Goal: Check status

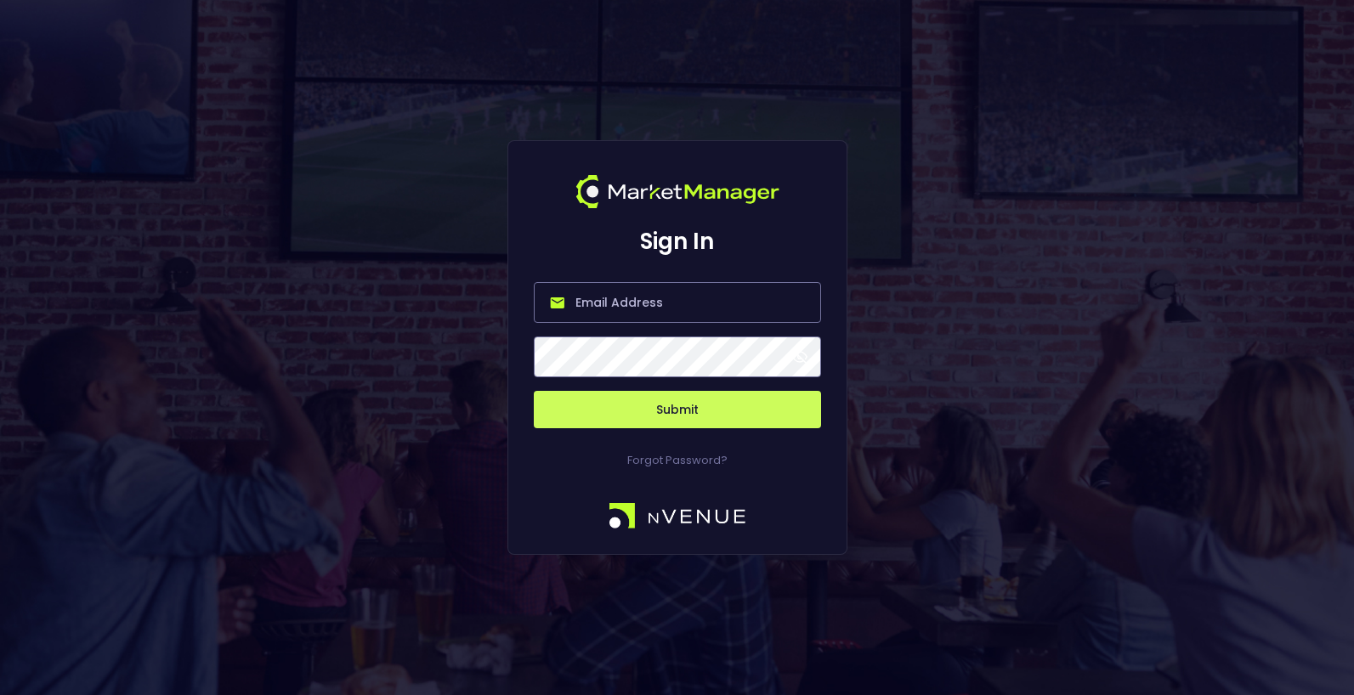
type input "[EMAIL_ADDRESS][DOMAIN_NAME]"
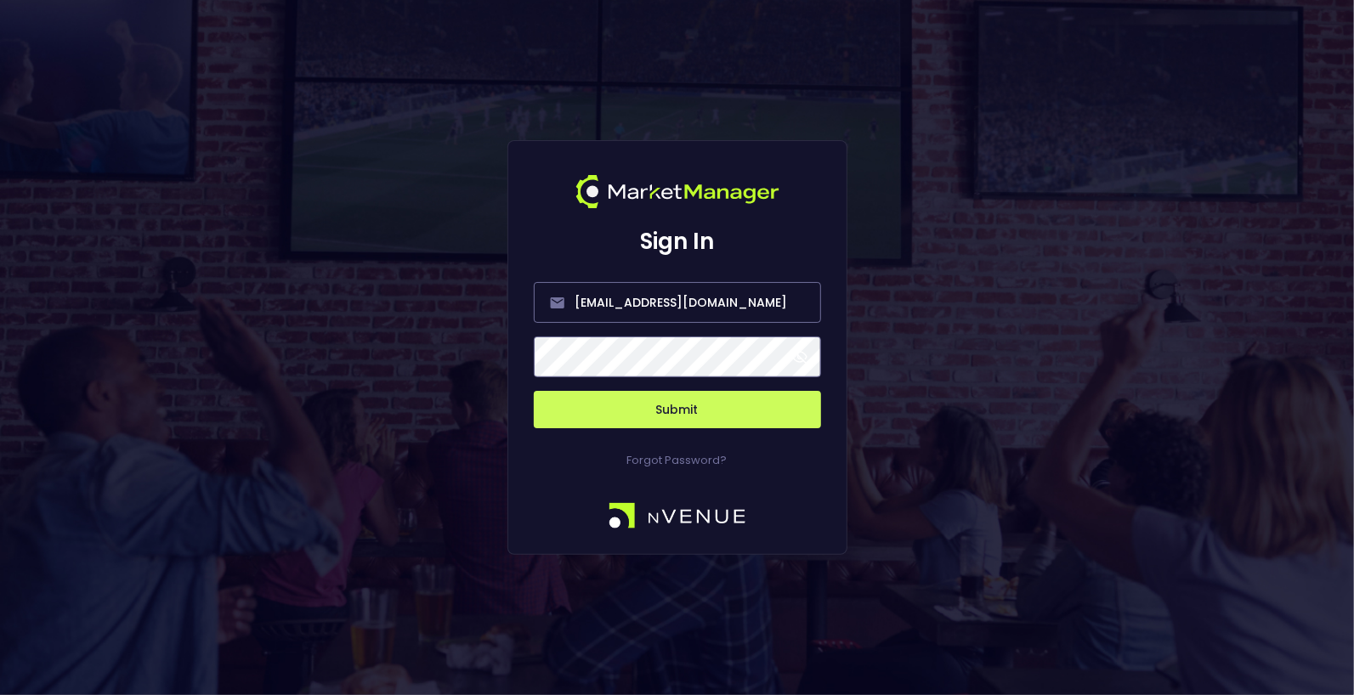
click at [640, 400] on button "Submit" at bounding box center [677, 409] width 287 height 37
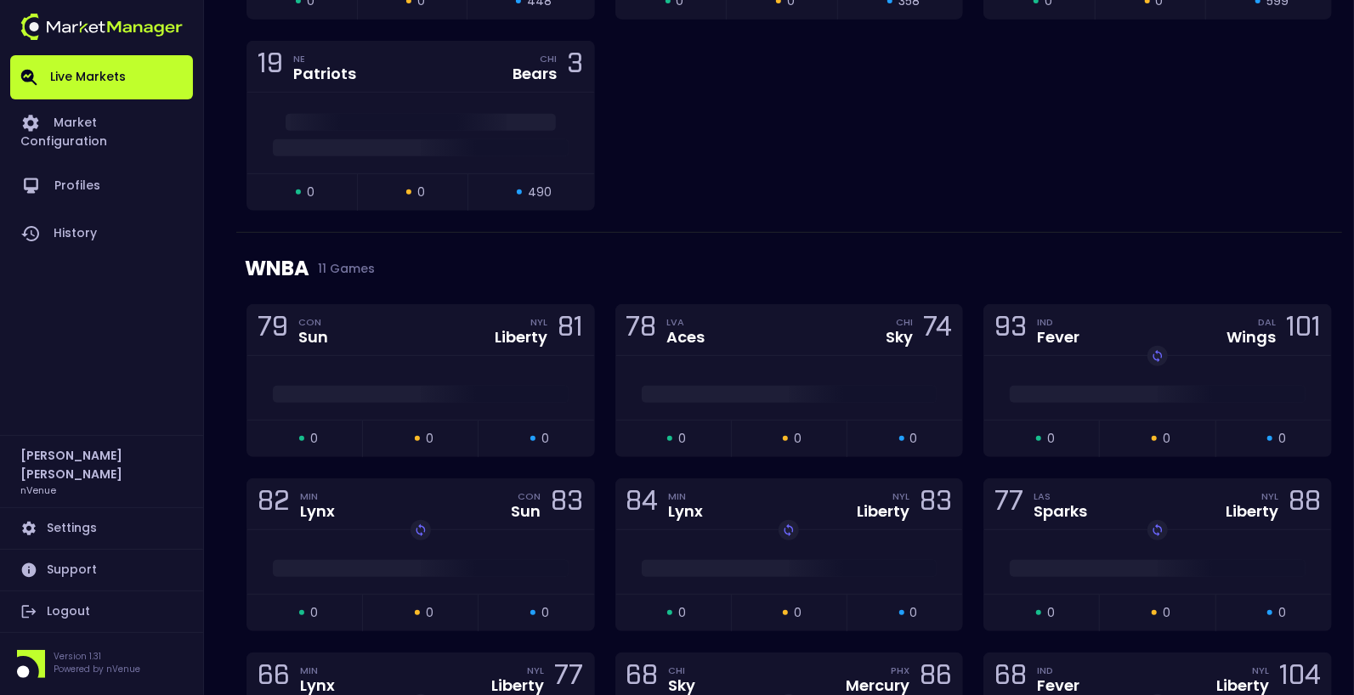
scroll to position [469, 0]
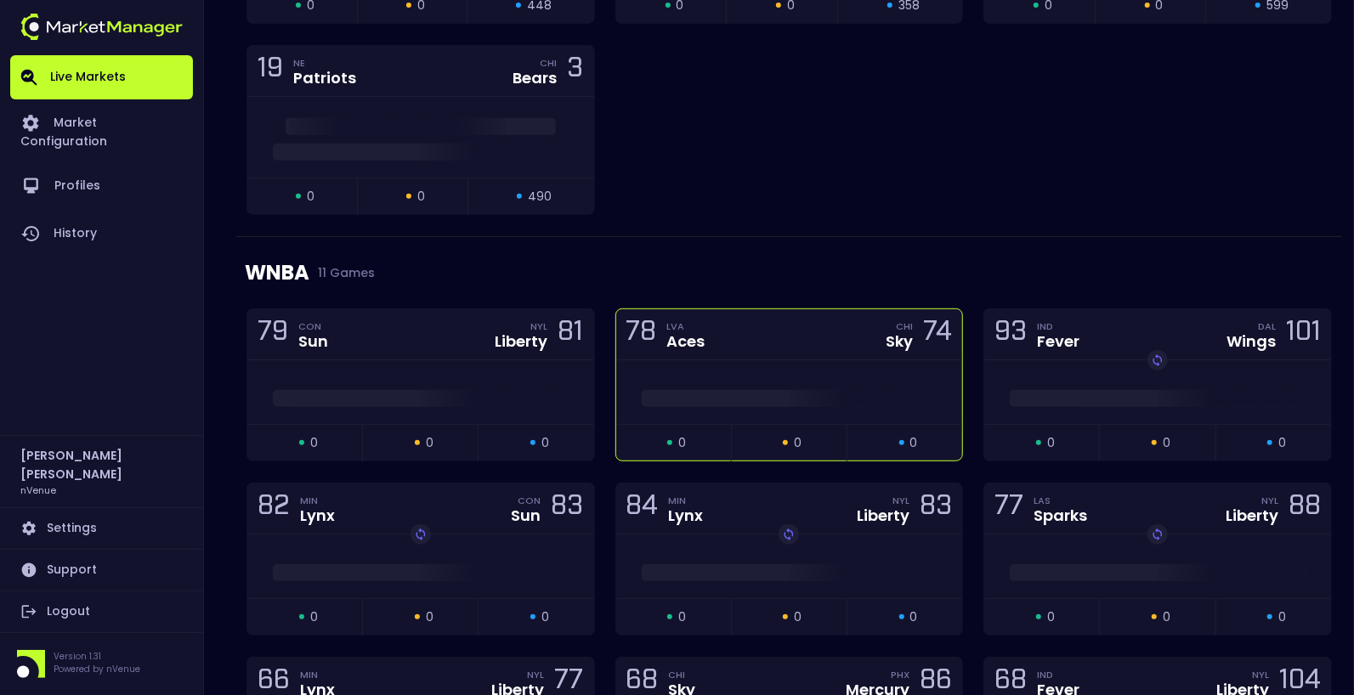
click at [803, 360] on div at bounding box center [789, 392] width 347 height 64
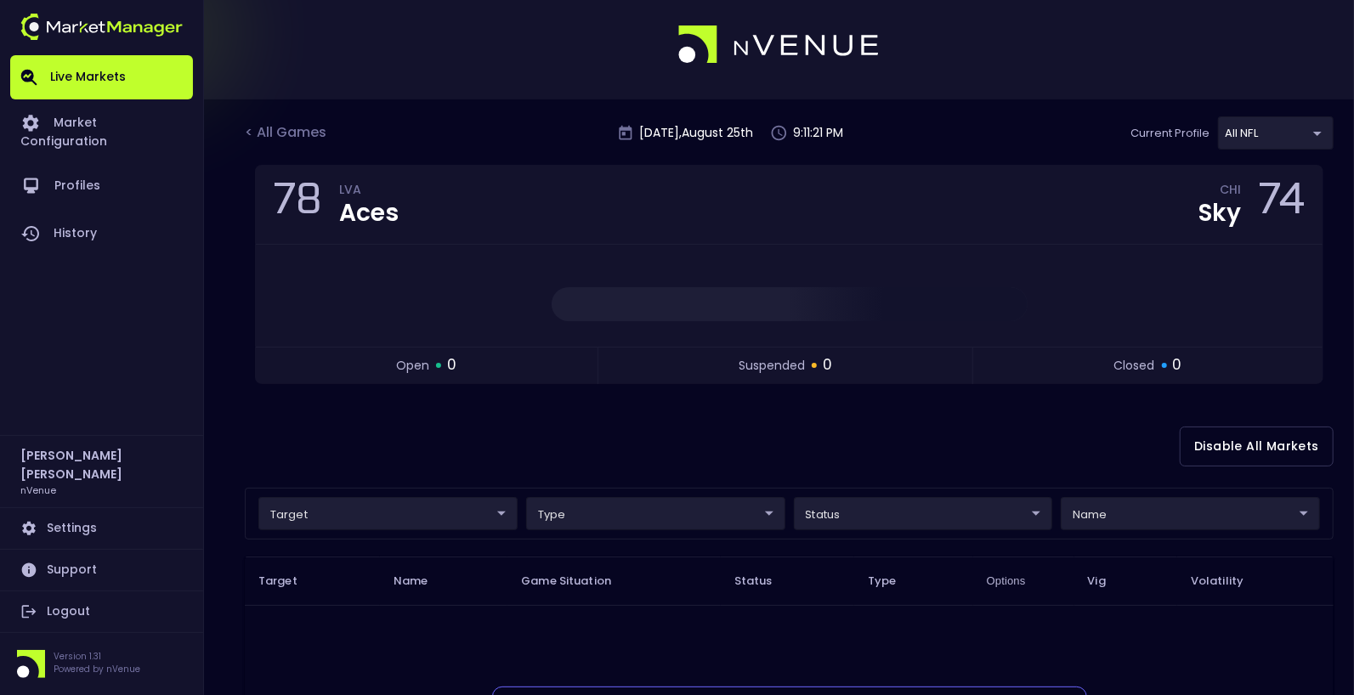
scroll to position [0, 0]
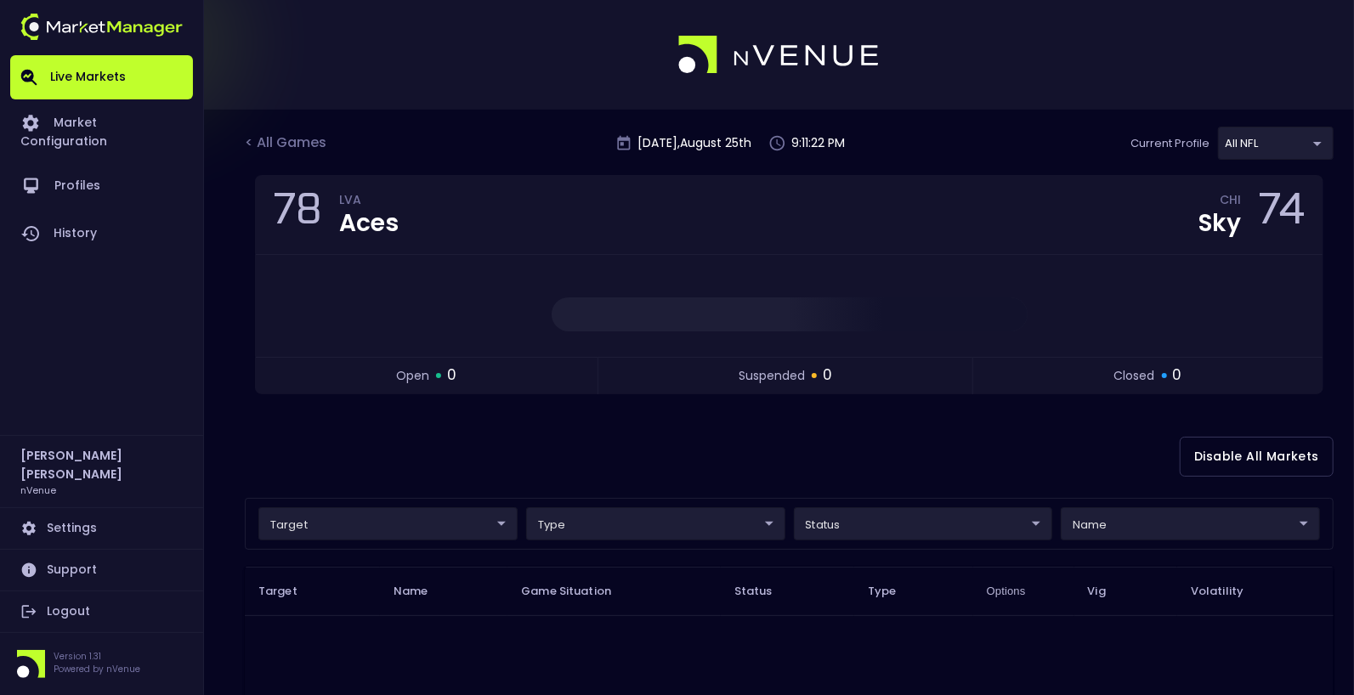
click at [1268, 144] on body "Live Markets Market Configuration Profiles History [PERSON_NAME] nVenue Setting…" at bounding box center [677, 517] width 1354 height 1034
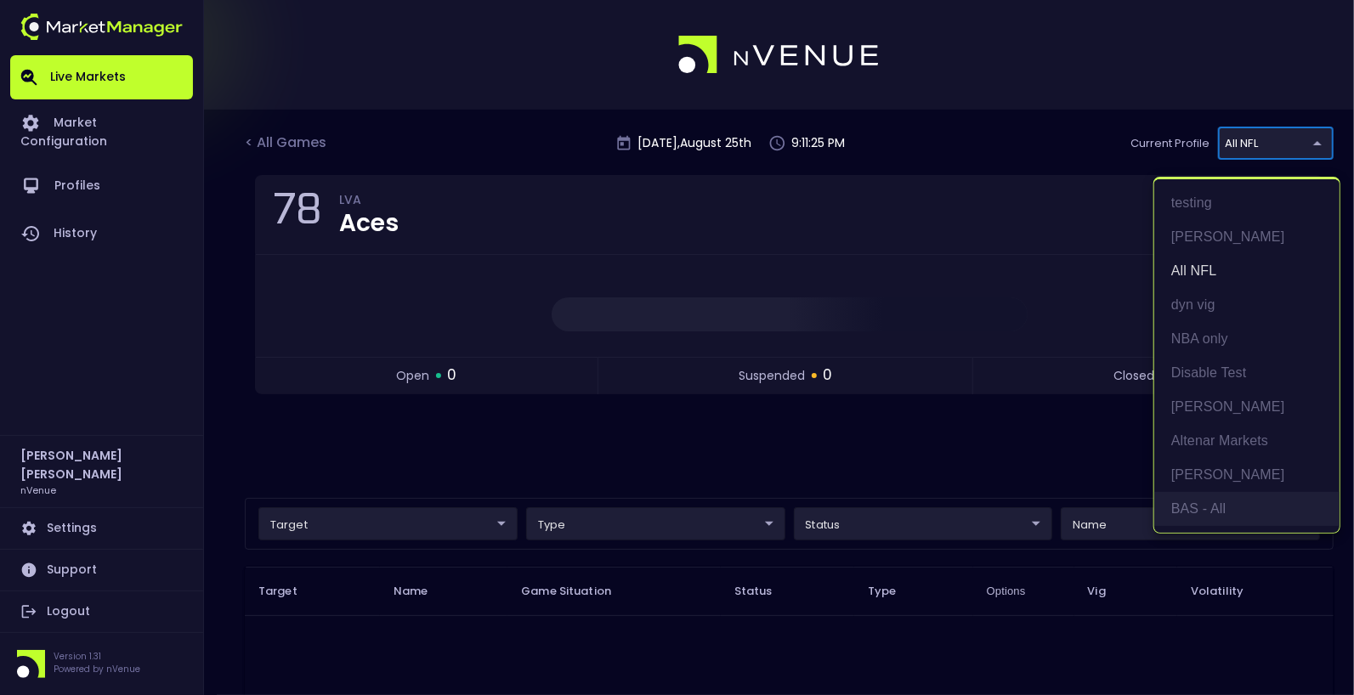
click at [1211, 512] on li "BAS - All" at bounding box center [1246, 509] width 185 height 34
type input "0d810fa5-e353-4d9c-b11d-31f095cae871"
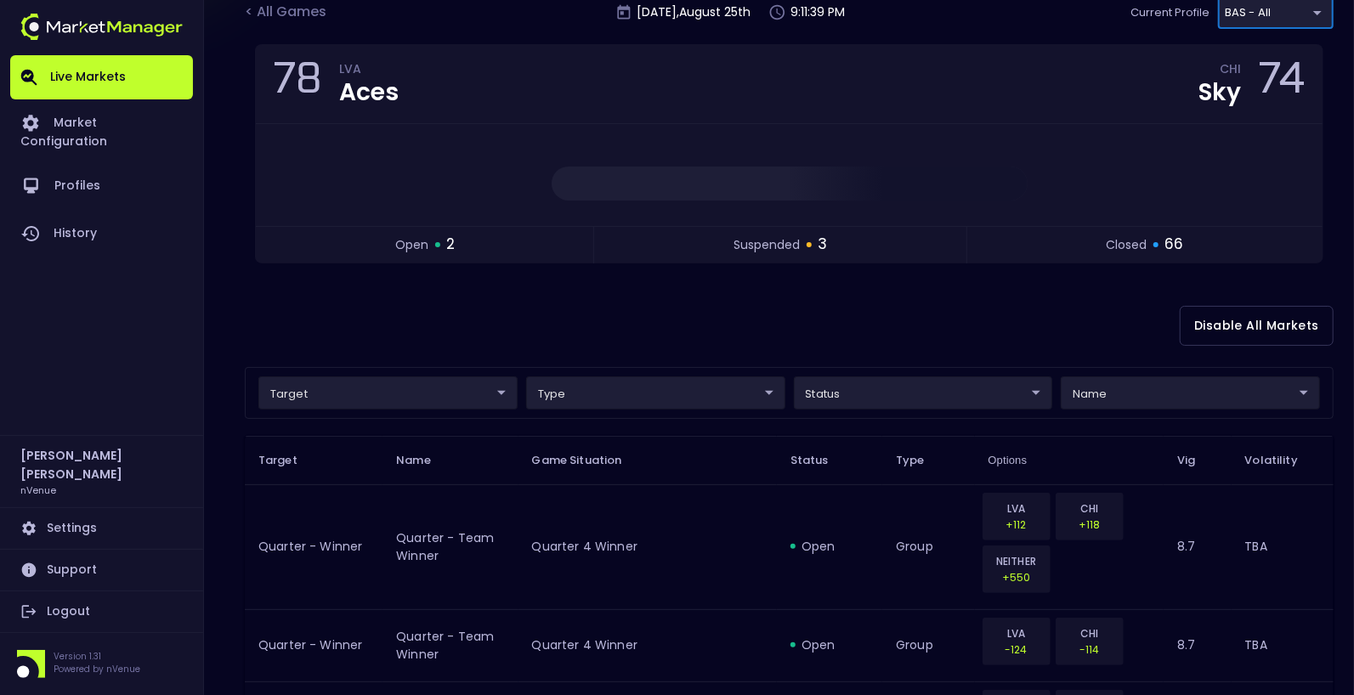
scroll to position [86, 0]
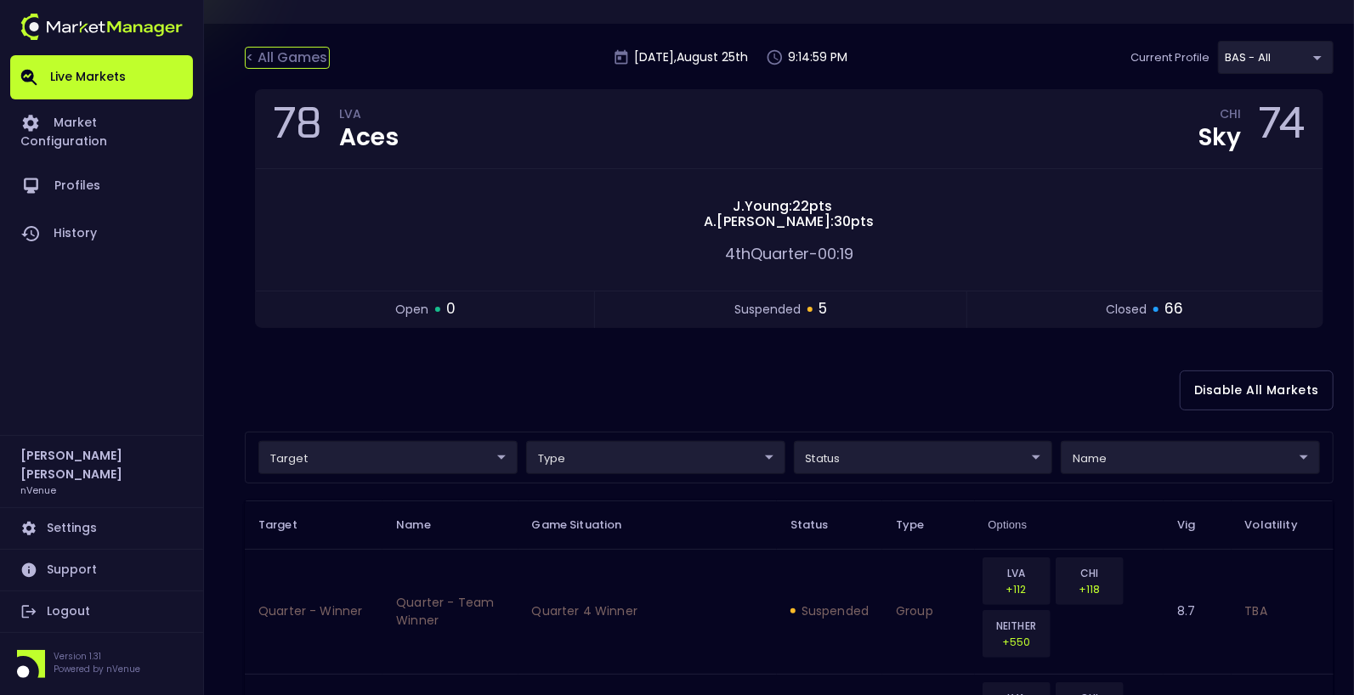
click at [281, 51] on div "< All Games" at bounding box center [287, 58] width 85 height 22
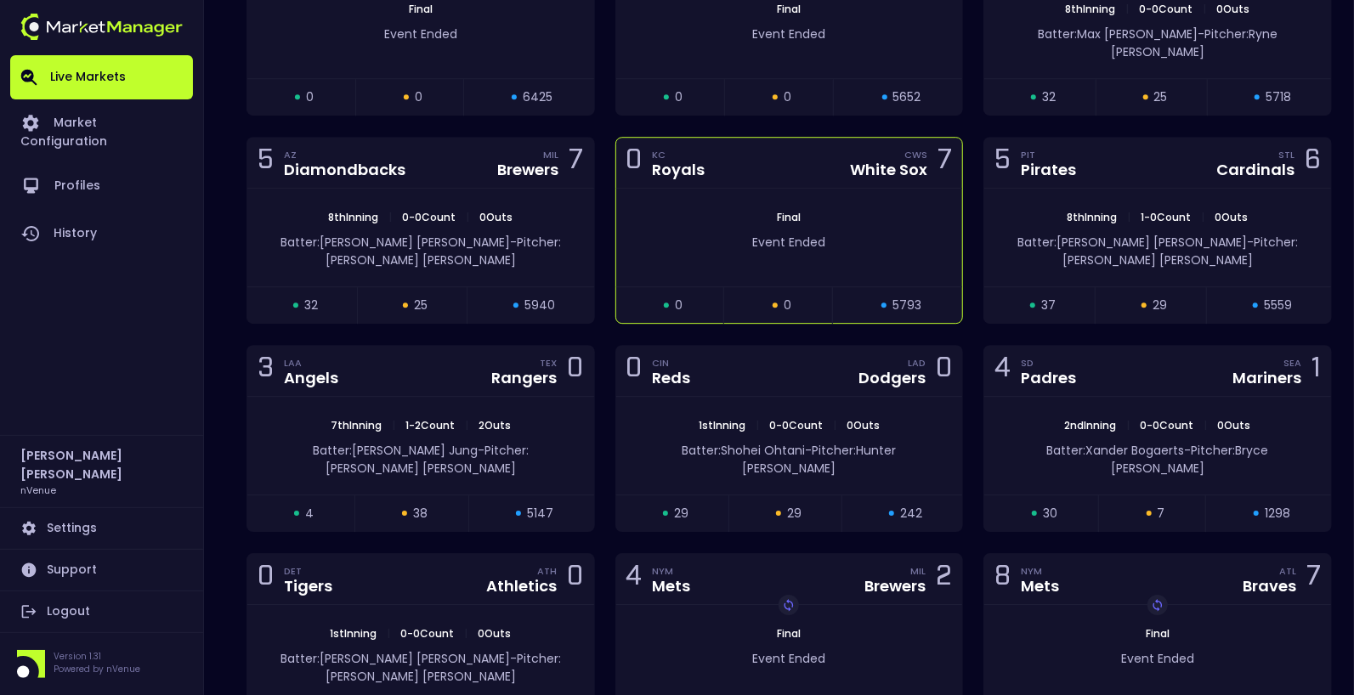
scroll to position [3089, 0]
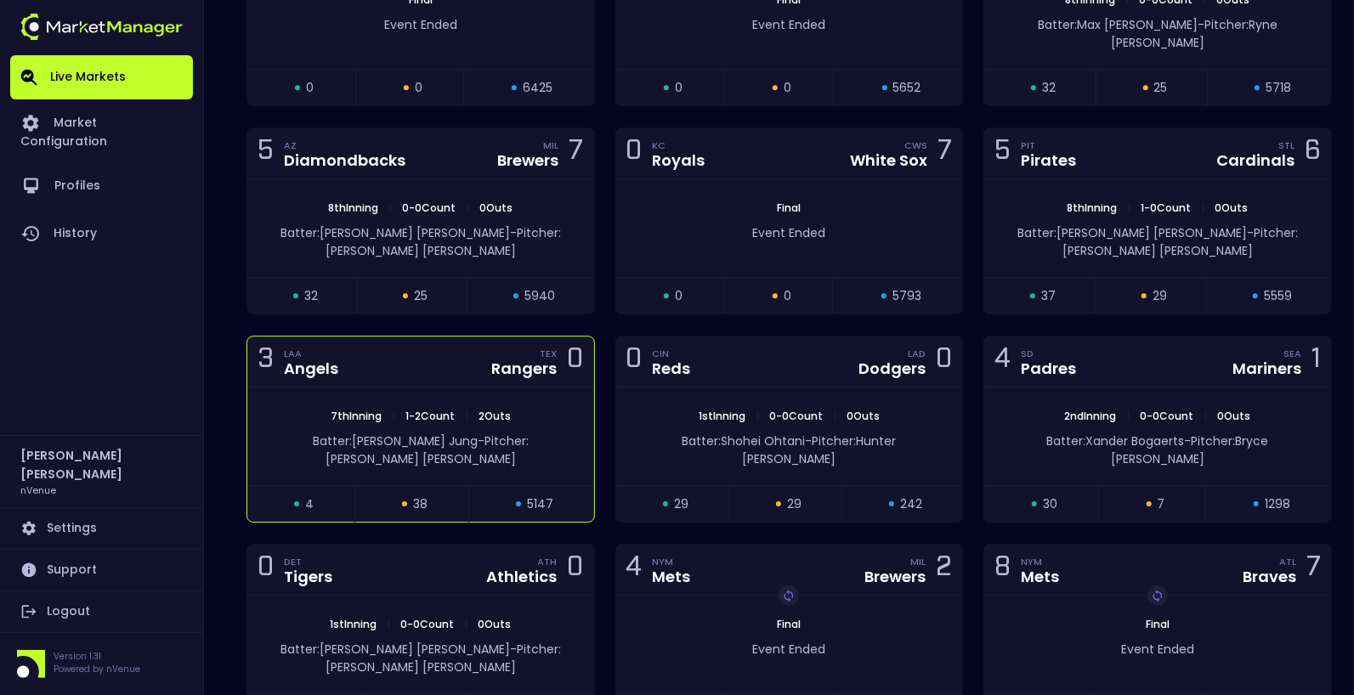
click at [439, 388] on div "7th Inning | 1 - 2 Count | 2 Outs Batter: [PERSON_NAME]: [PERSON_NAME]" at bounding box center [420, 437] width 347 height 98
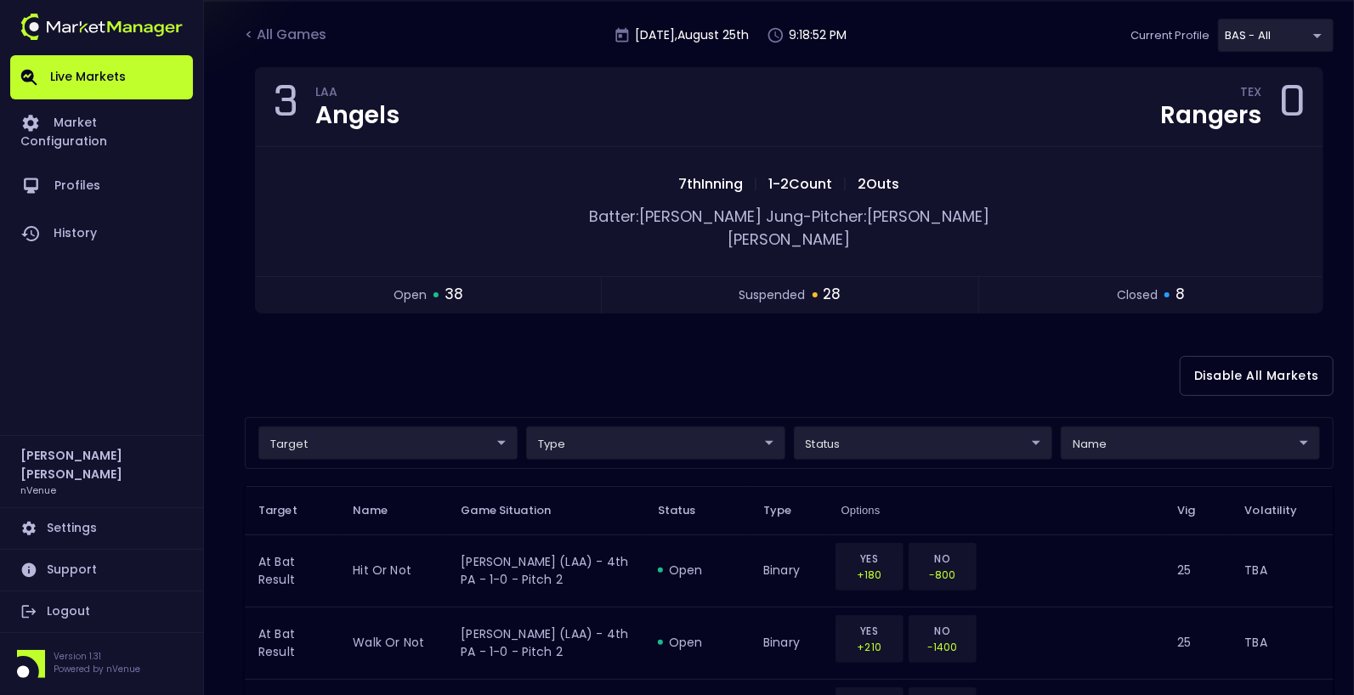
scroll to position [0, 0]
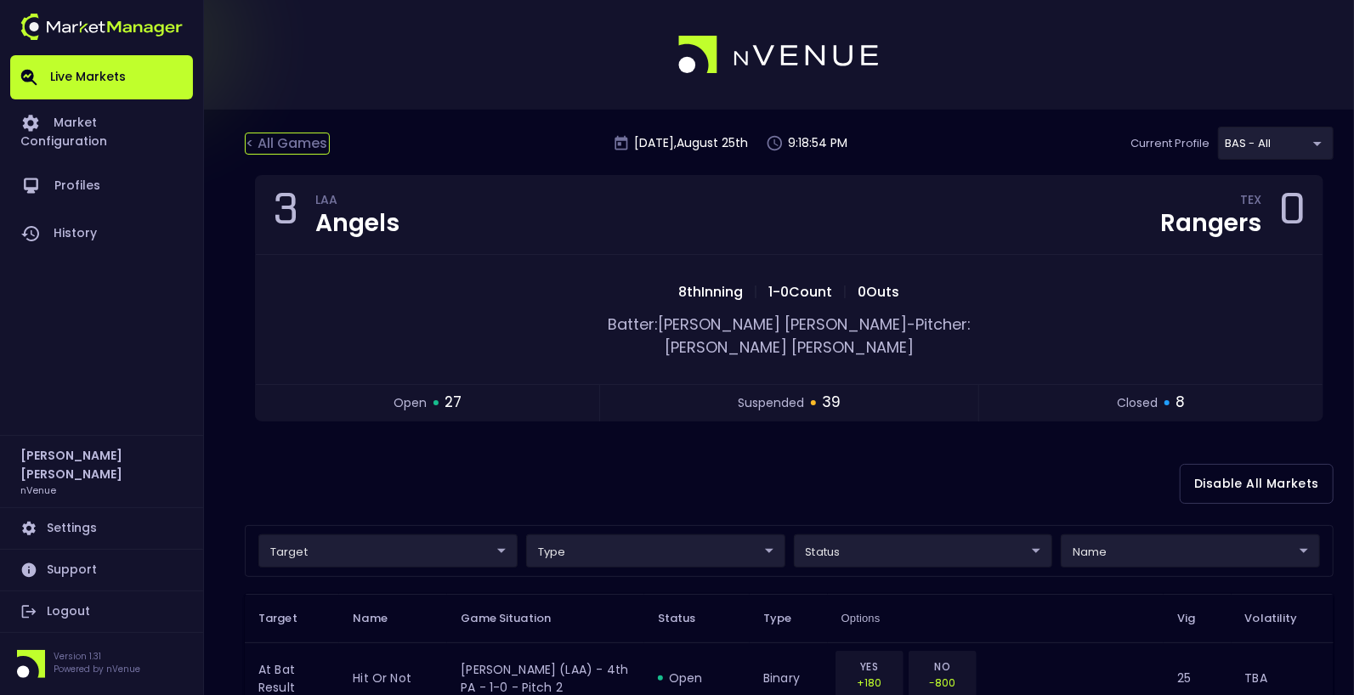
click at [284, 142] on div "< All Games" at bounding box center [287, 144] width 85 height 22
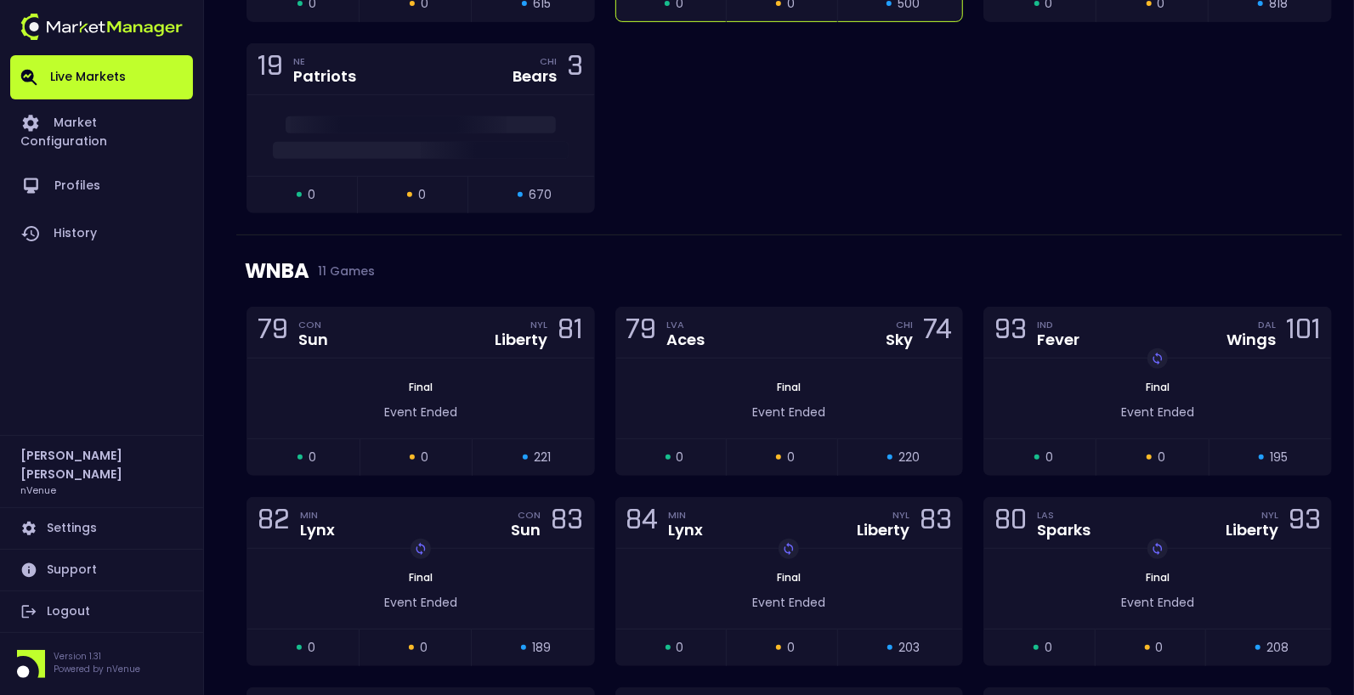
scroll to position [495, 0]
